Goal: Navigation & Orientation: Find specific page/section

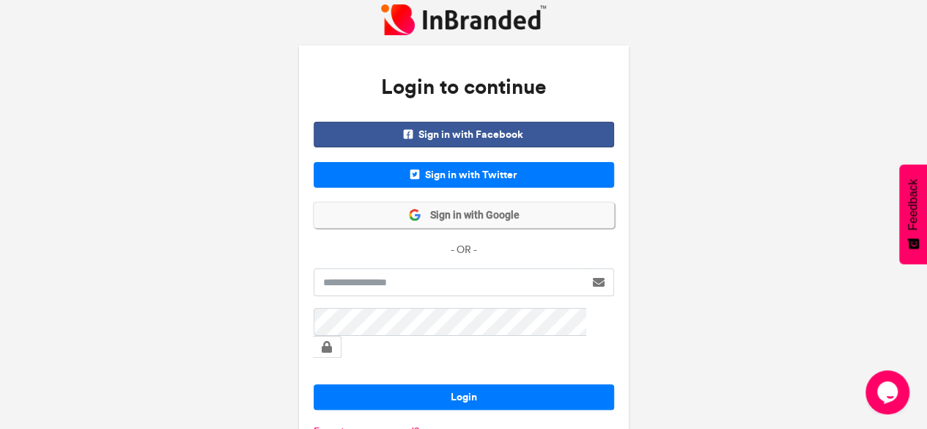
click at [455, 219] on span "Sign in with Google" at bounding box center [470, 215] width 98 height 15
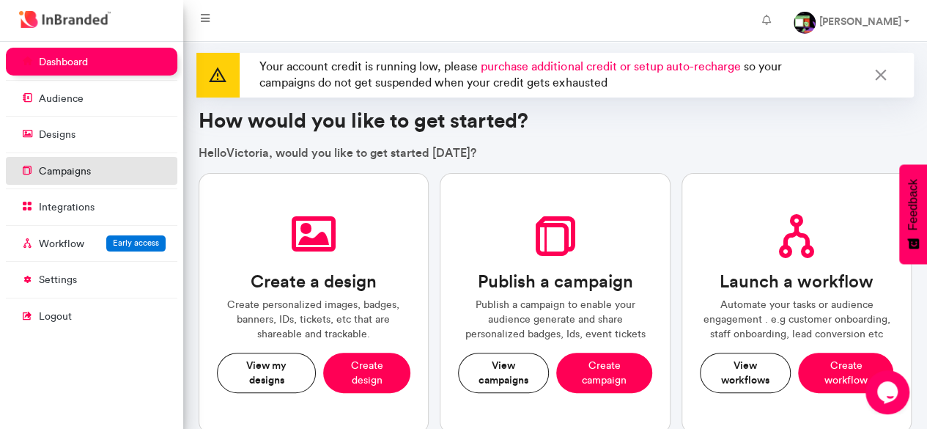
click at [59, 168] on p "campaigns" at bounding box center [65, 171] width 52 height 15
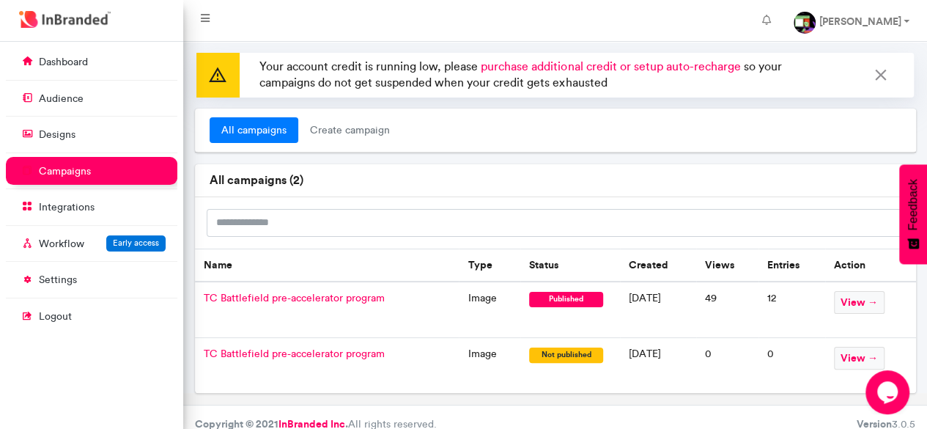
click at [349, 298] on span "TC Battlefield pre-accelerator program" at bounding box center [294, 298] width 181 height 12
